Goal: Information Seeking & Learning: Understand process/instructions

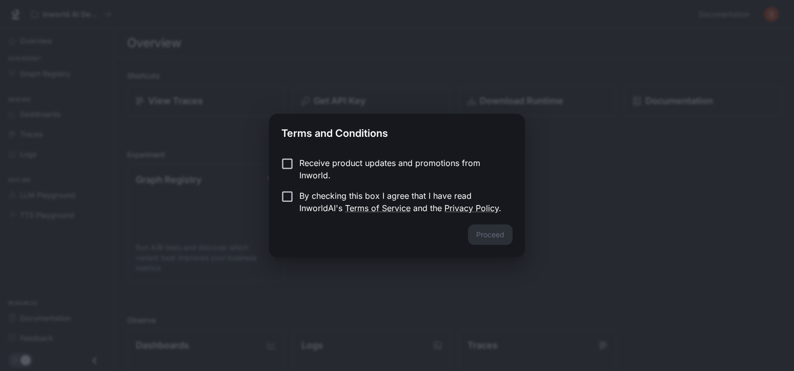
click at [392, 194] on p "By checking this box I agree that I have read InworldAI's Terms of Service and …" at bounding box center [401, 202] width 205 height 25
click at [487, 239] on button "Proceed" at bounding box center [490, 235] width 45 height 21
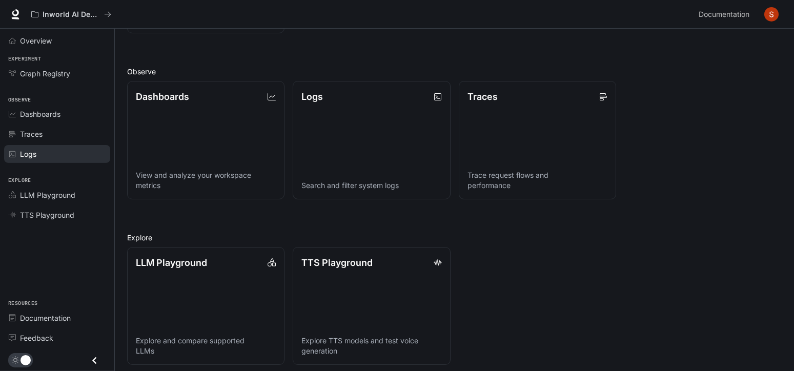
scroll to position [255, 0]
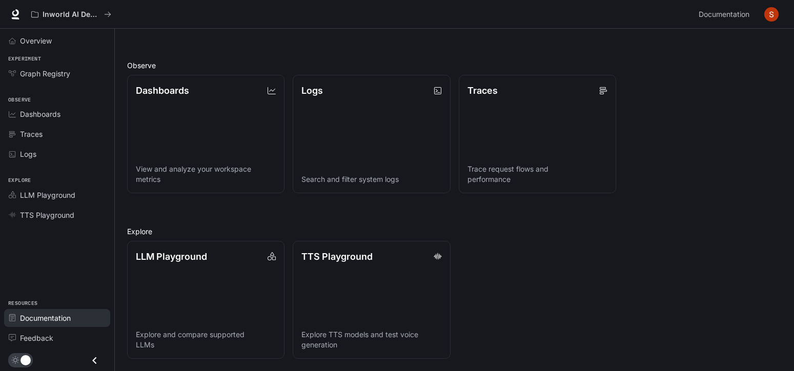
click at [35, 315] on span "Documentation" at bounding box center [45, 318] width 51 height 11
click at [764, 9] on button "button" at bounding box center [771, 14] width 21 height 21
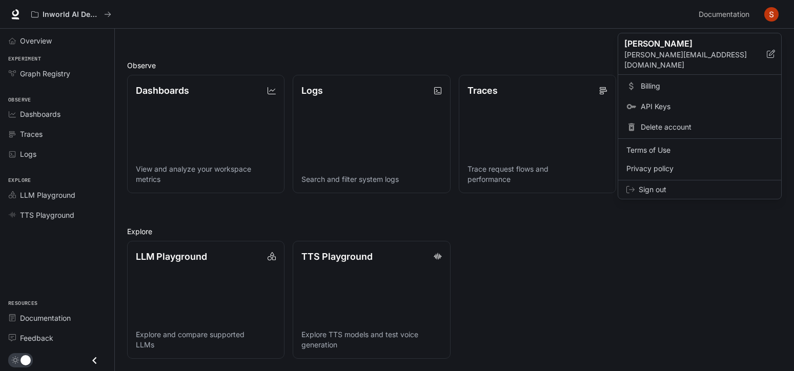
click at [662, 97] on link "API Keys" at bounding box center [699, 106] width 159 height 18
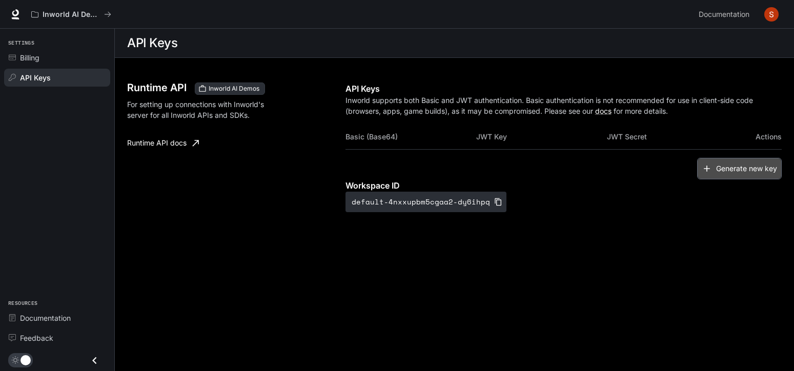
click at [711, 168] on icon "button" at bounding box center [707, 169] width 10 height 10
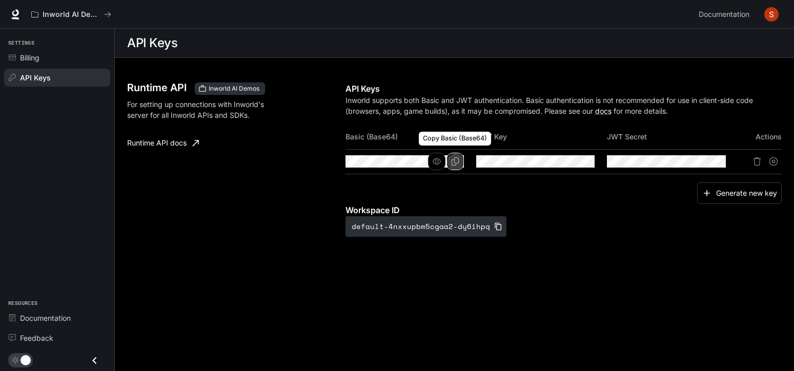
click at [450, 161] on button "Copy Basic (Base64)" at bounding box center [455, 161] width 17 height 17
click at [456, 159] on icon "Copy Basic (Base64)" at bounding box center [455, 161] width 8 height 8
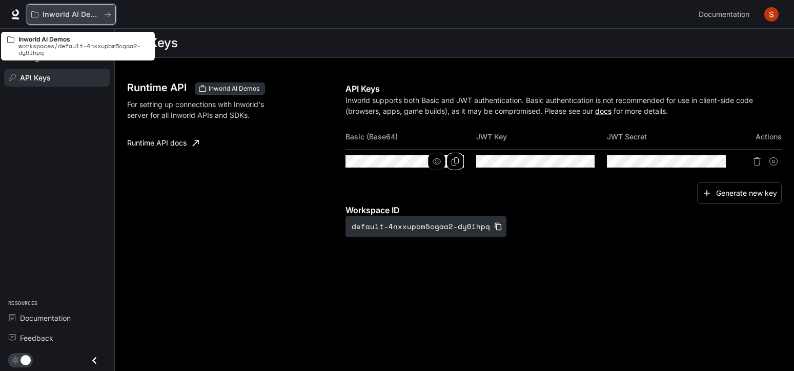
click at [55, 8] on button "Inworld AI Demos" at bounding box center [71, 14] width 89 height 21
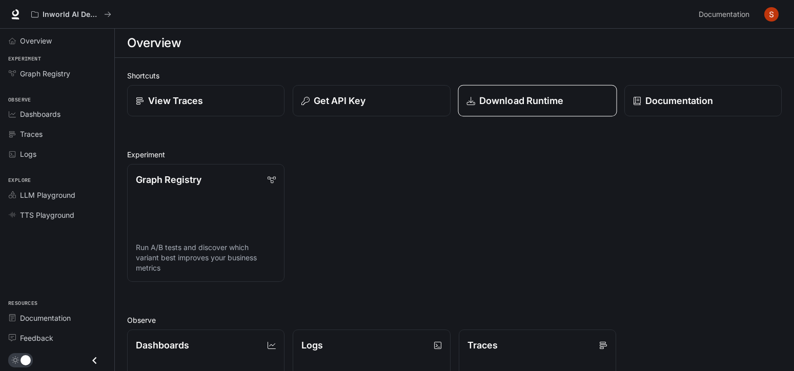
click at [532, 93] on link "Download Runtime" at bounding box center [537, 101] width 159 height 32
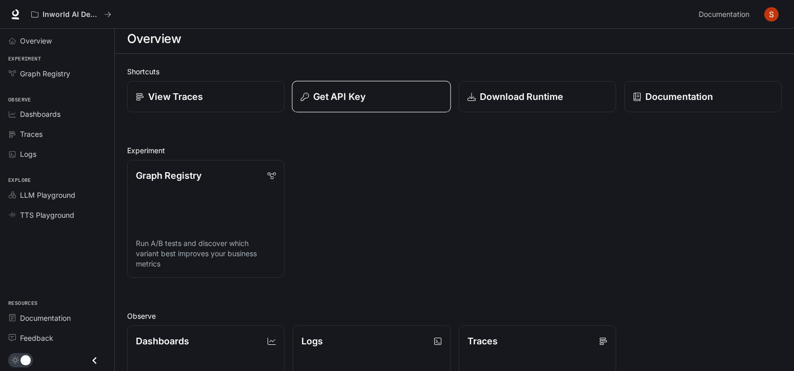
scroll to position [52, 0]
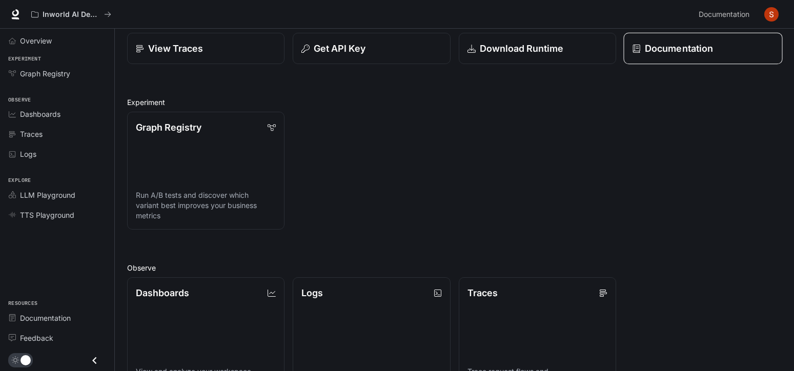
click at [639, 52] on icon at bounding box center [636, 48] width 7 height 8
